Goal: Navigation & Orientation: Find specific page/section

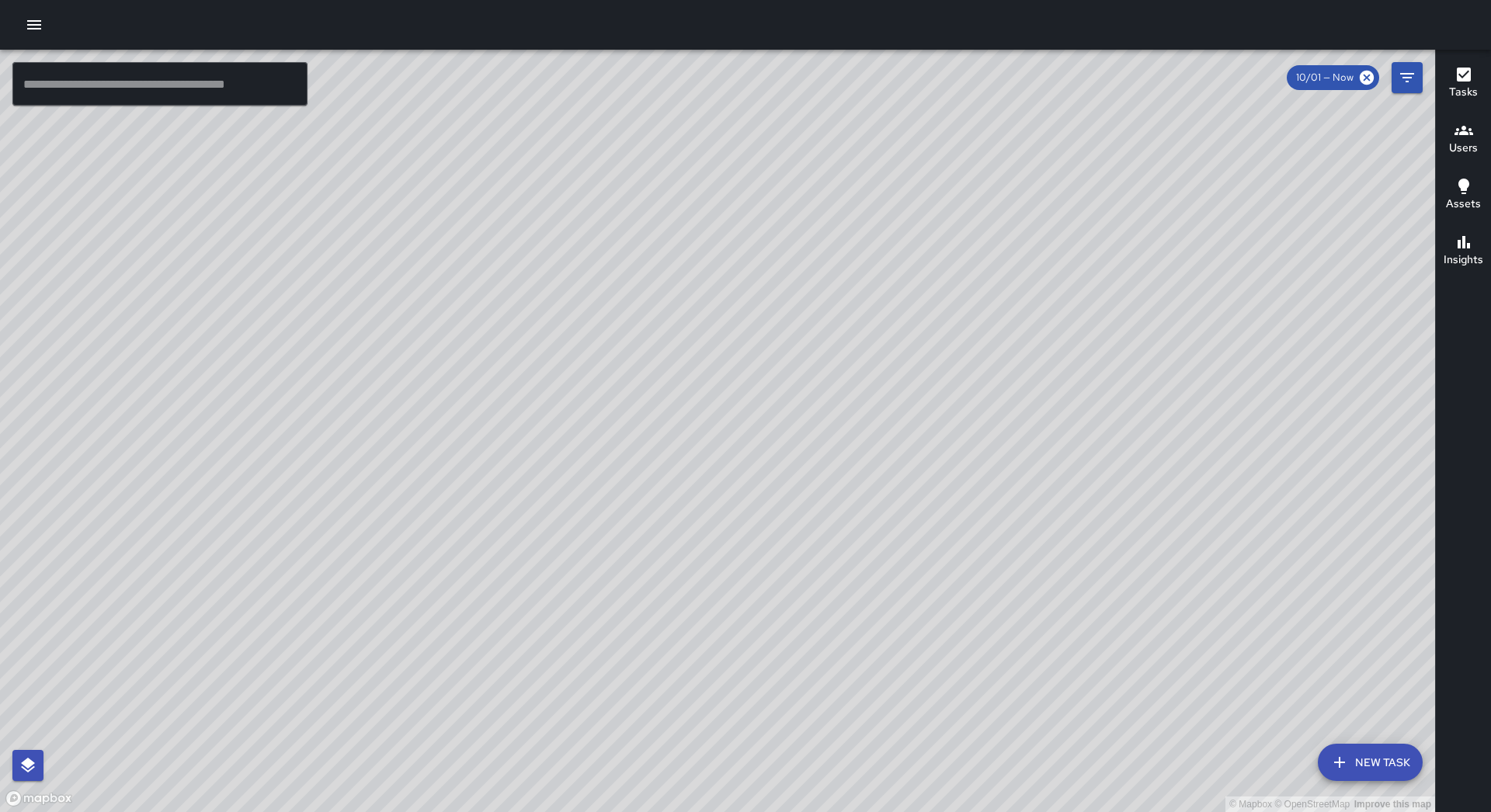
click at [42, 23] on icon "button" at bounding box center [34, 25] width 18 height 18
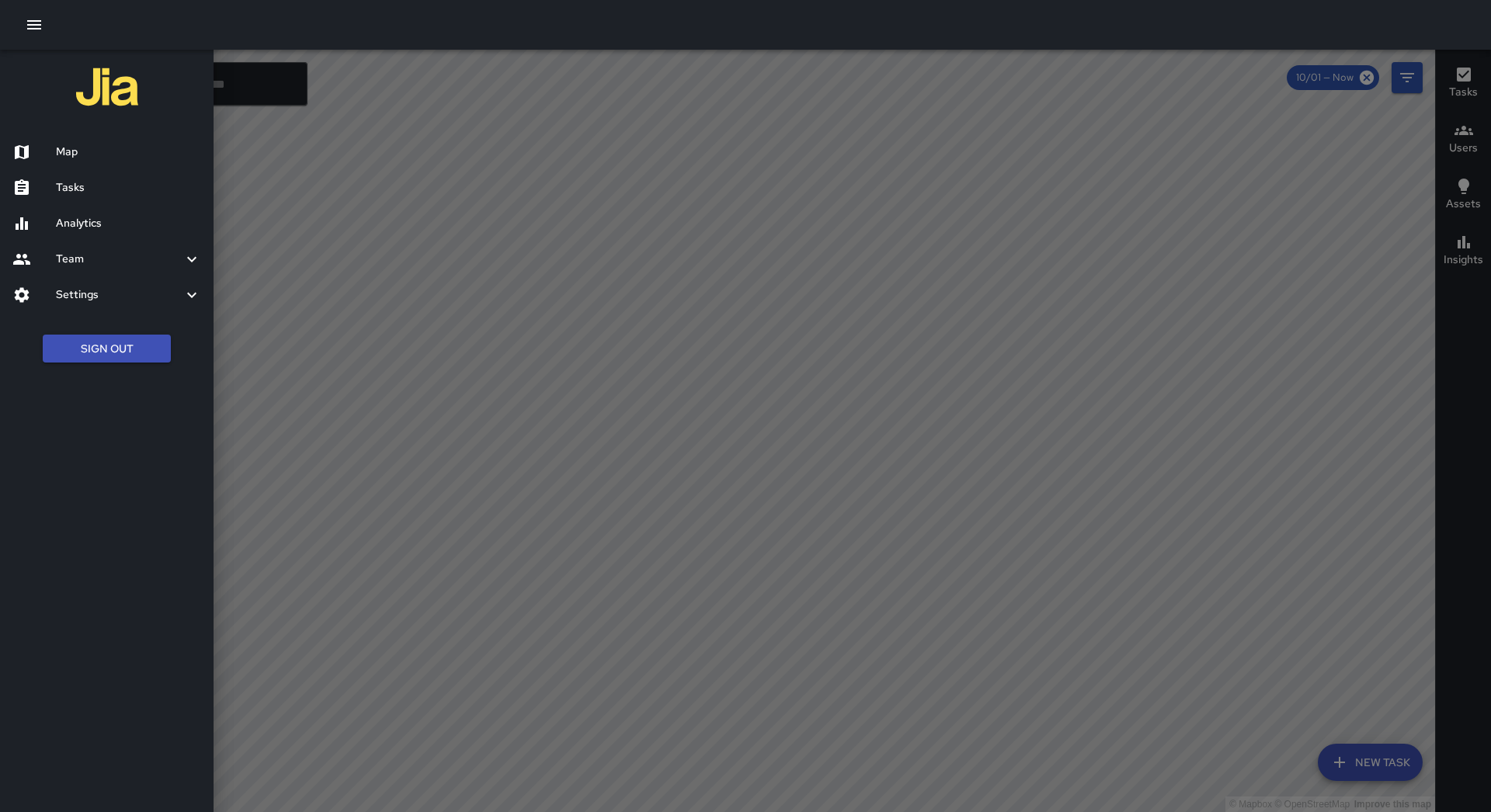
click at [82, 182] on h6 "Tasks" at bounding box center [128, 188] width 145 height 17
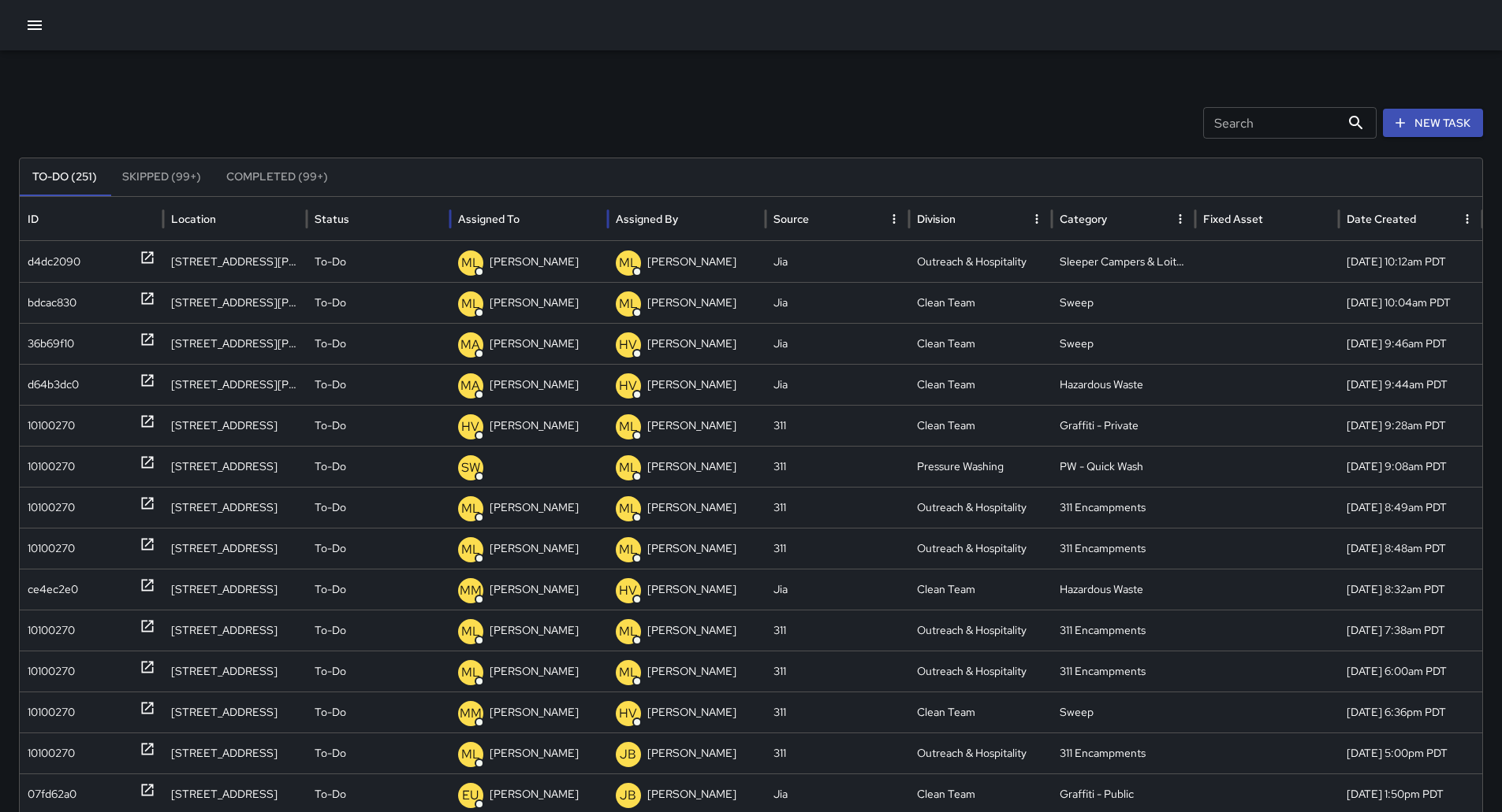
click at [543, 213] on div "Assigned To" at bounding box center [528, 218] width 142 height 43
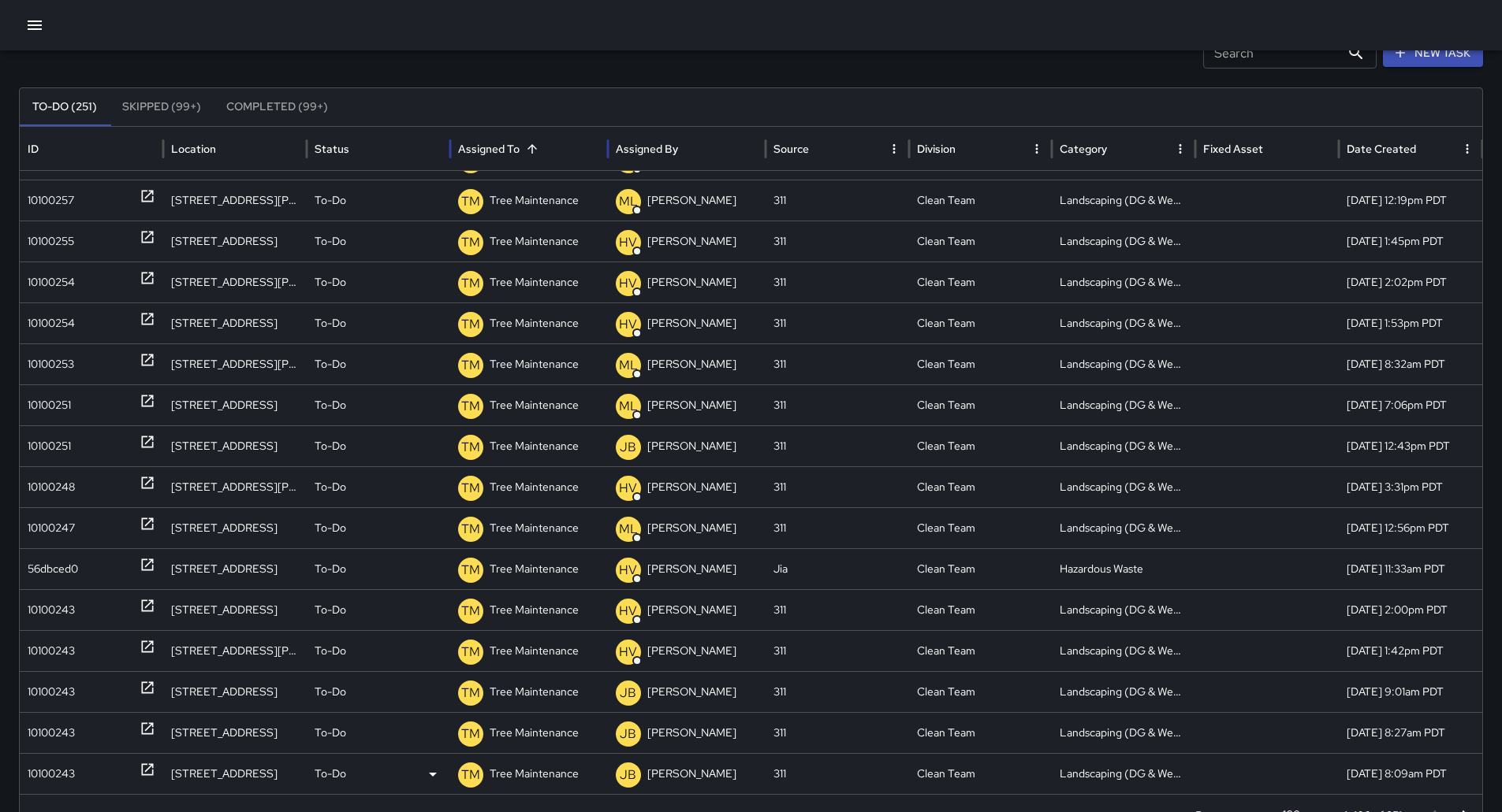
scroll to position [132, 0]
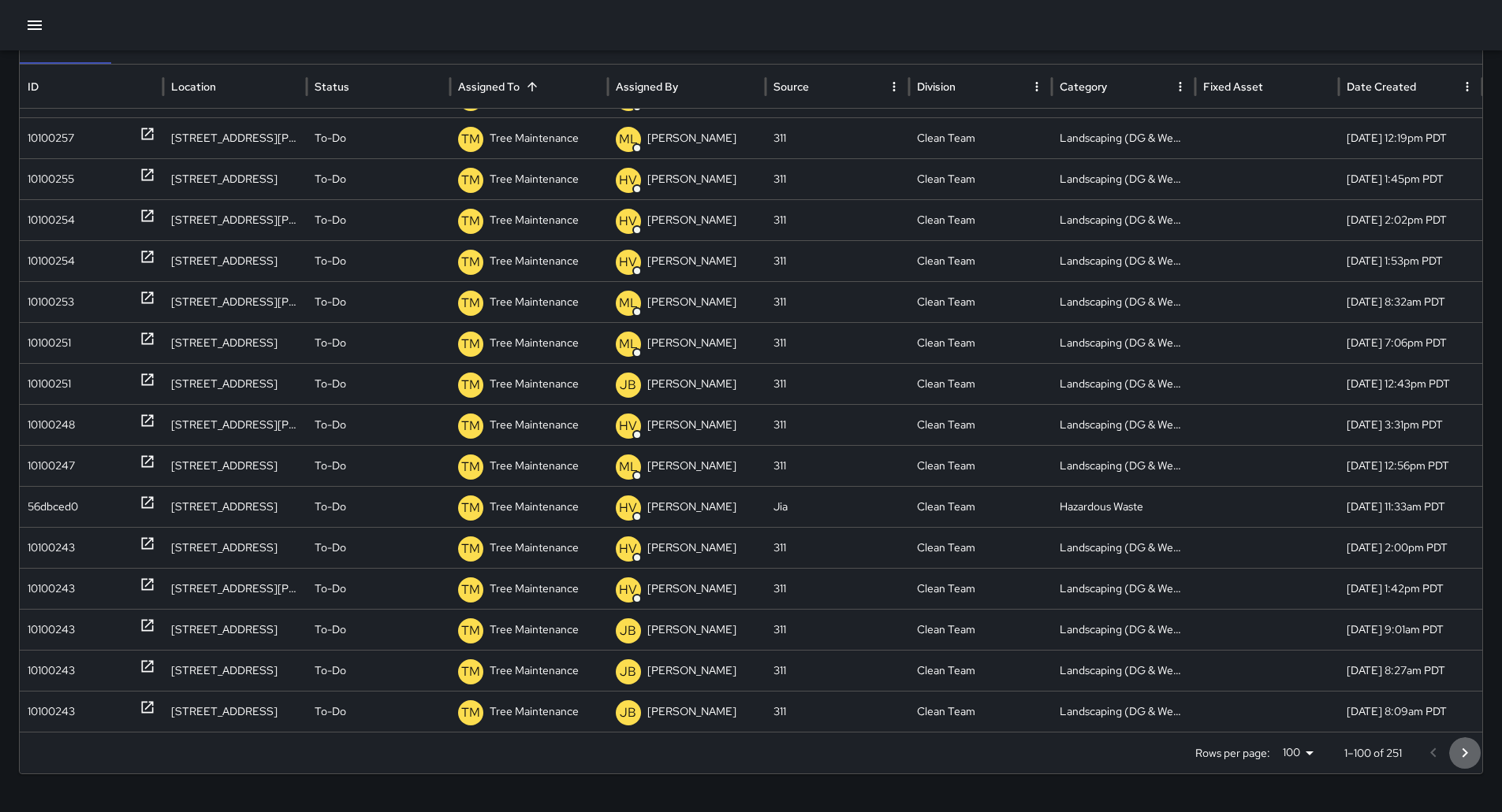
click at [1474, 741] on button "Go to next page" at bounding box center [1465, 754] width 32 height 32
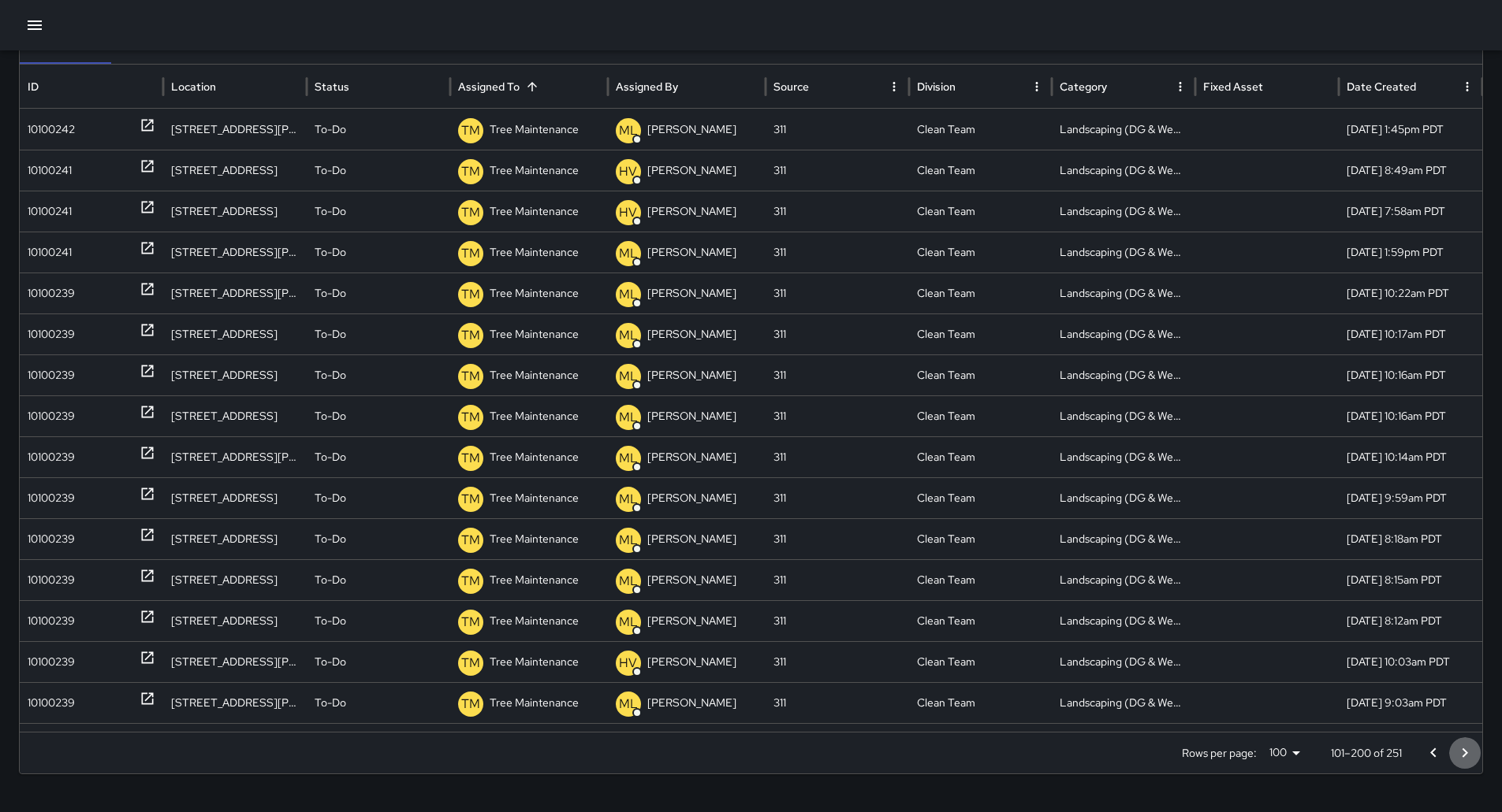
click at [1474, 758] on icon "Go to next page" at bounding box center [1464, 753] width 19 height 19
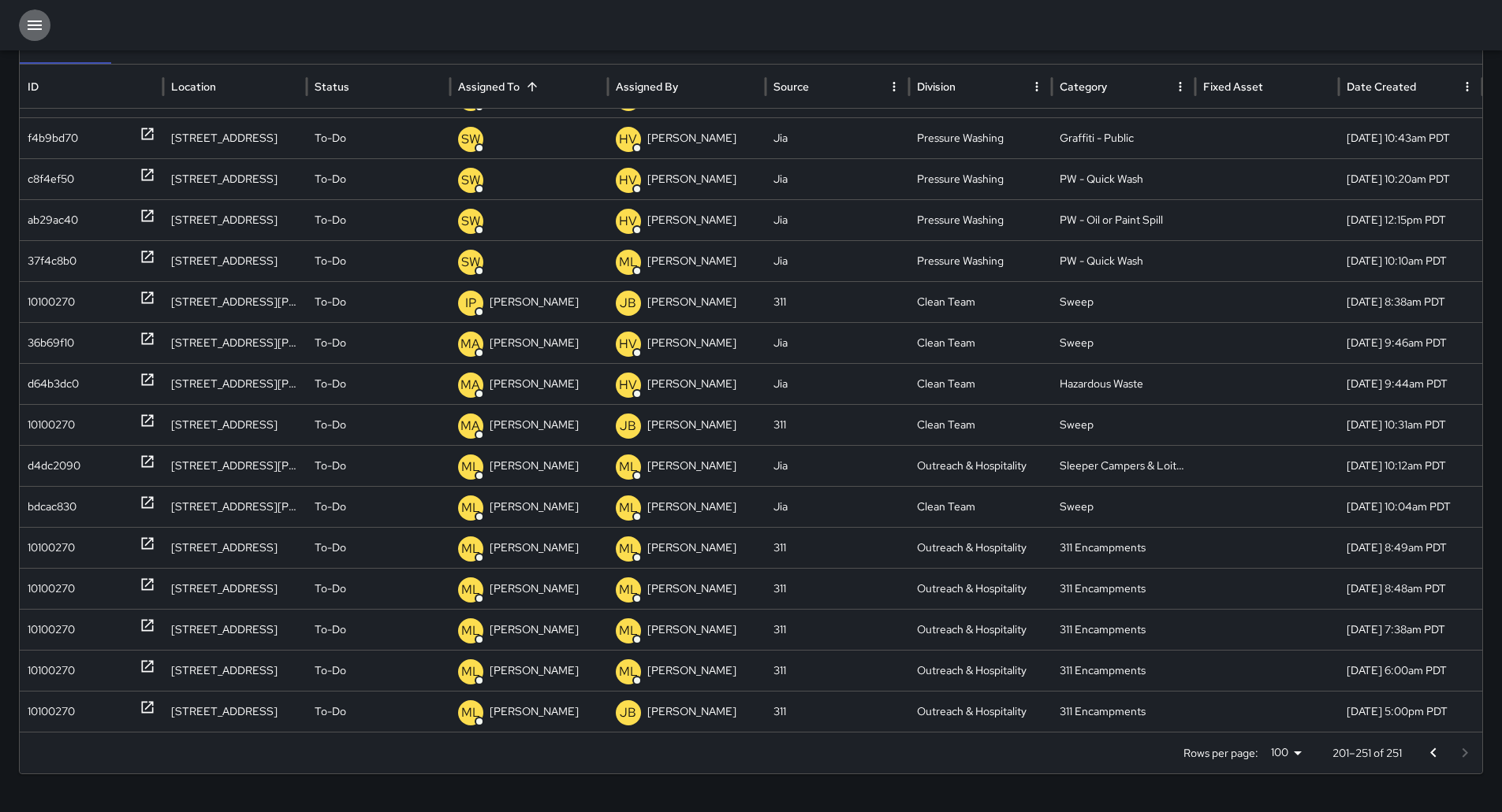
click at [31, 25] on icon "button" at bounding box center [34, 25] width 14 height 9
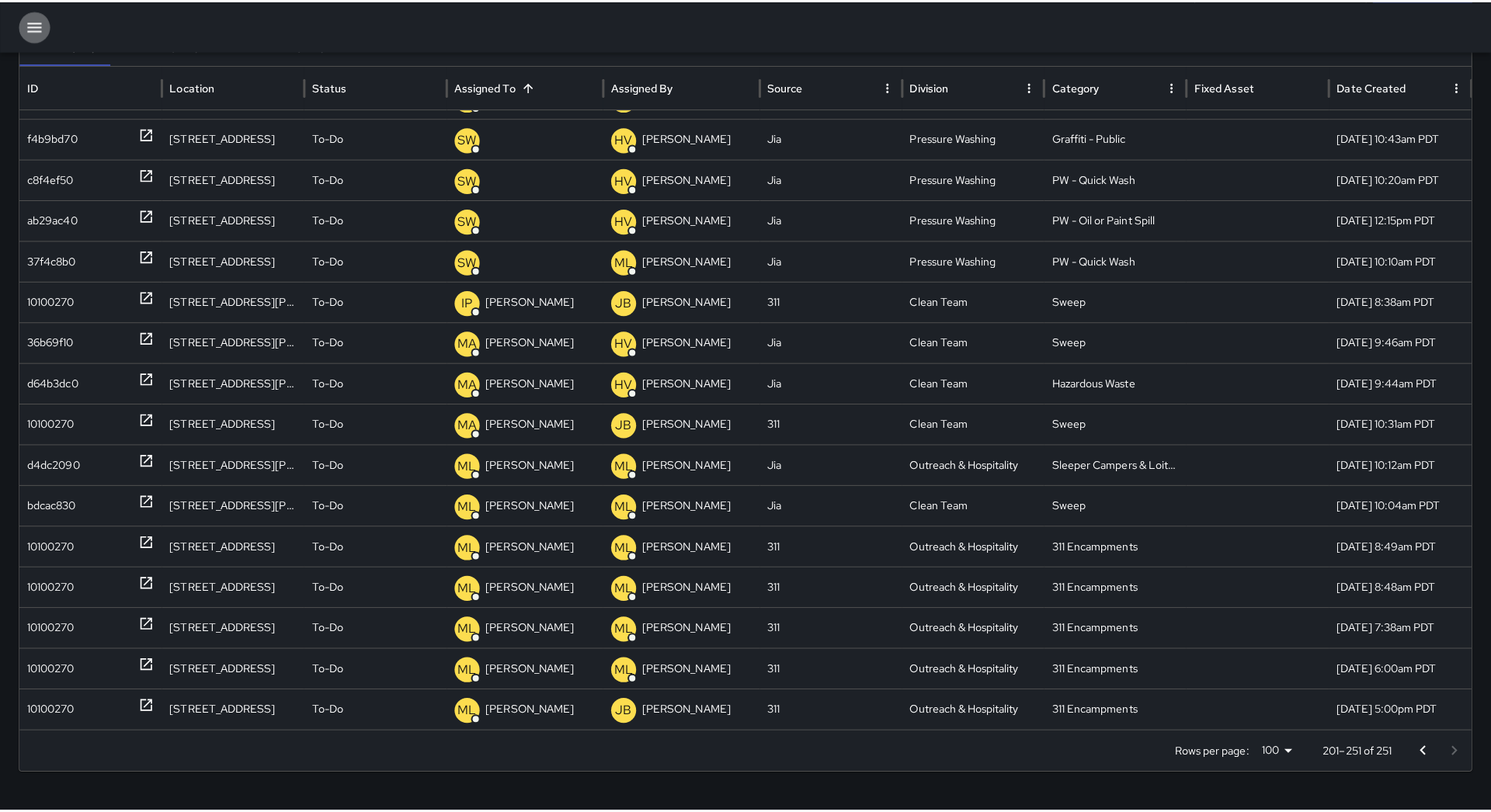
scroll to position [119, 0]
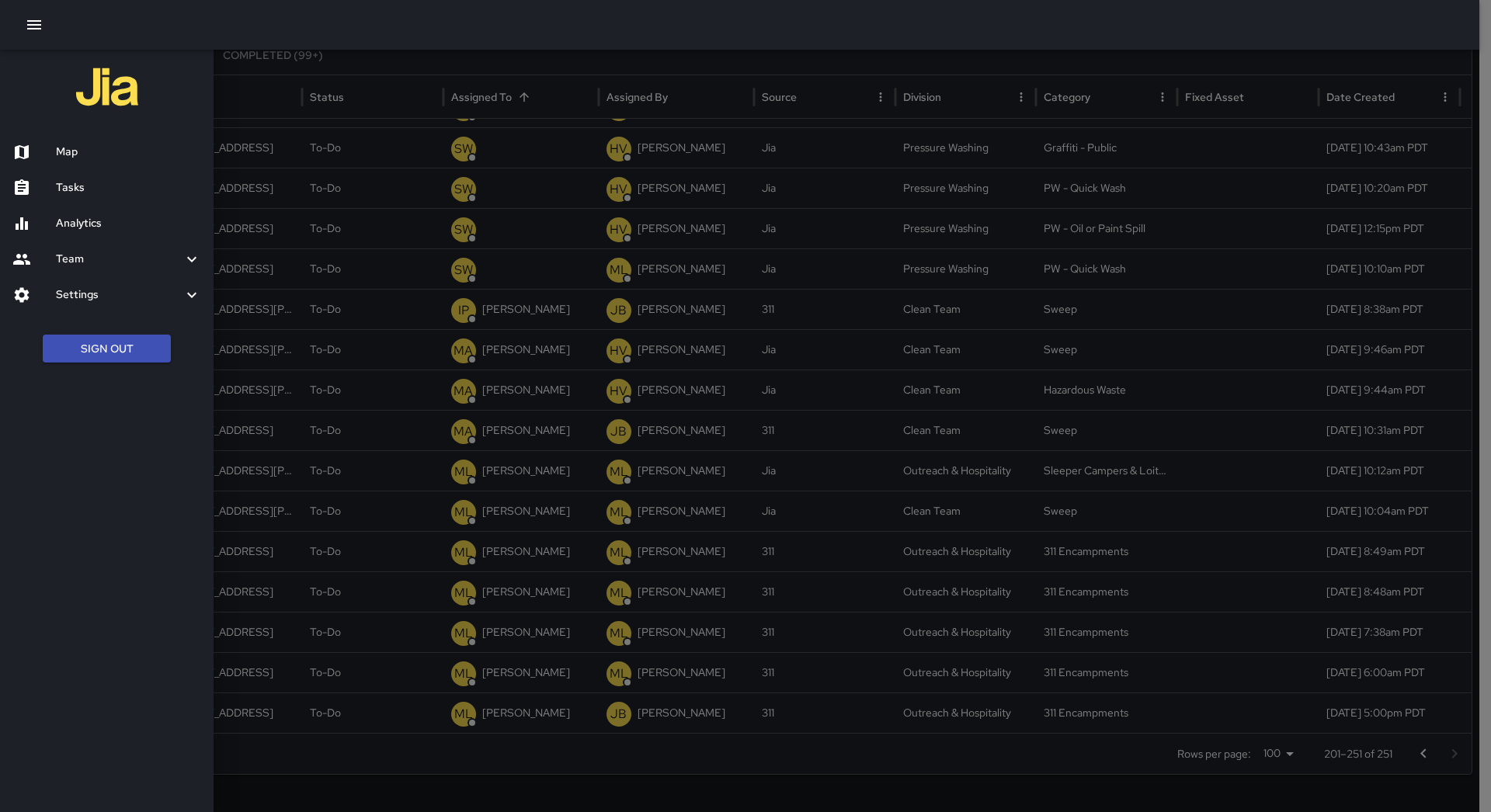
click at [96, 148] on h6 "Map" at bounding box center [128, 151] width 145 height 17
